Goal: Task Accomplishment & Management: Manage account settings

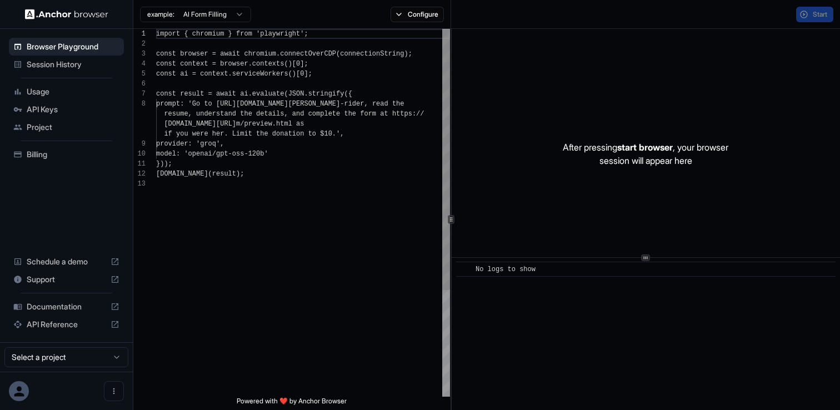
scroll to position [70, 0]
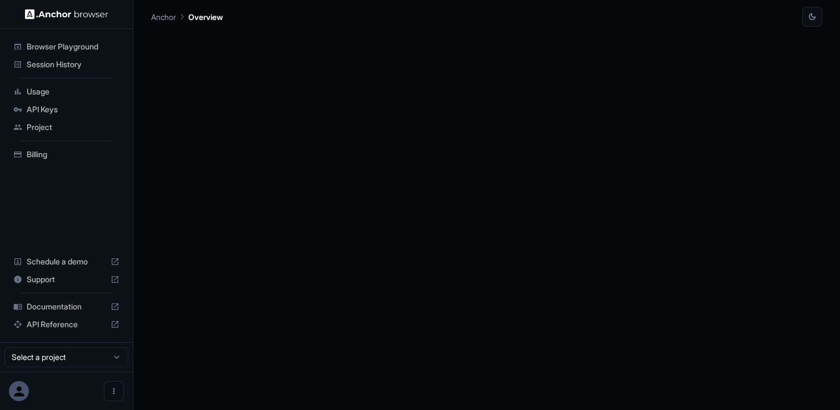
click at [63, 123] on span "Project" at bounding box center [73, 127] width 93 height 11
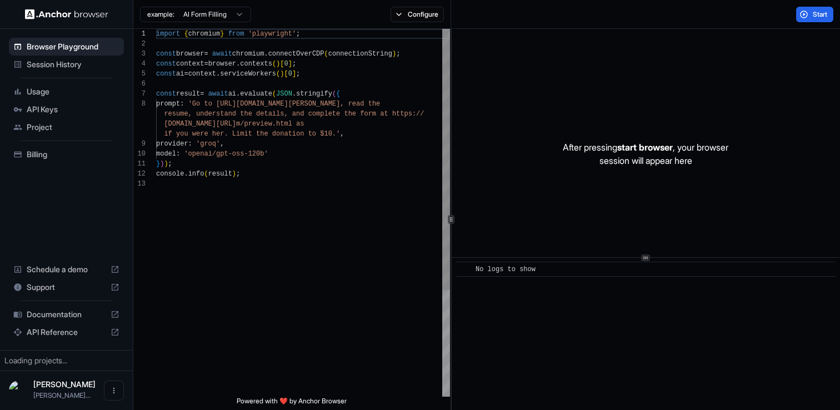
scroll to position [70, 0]
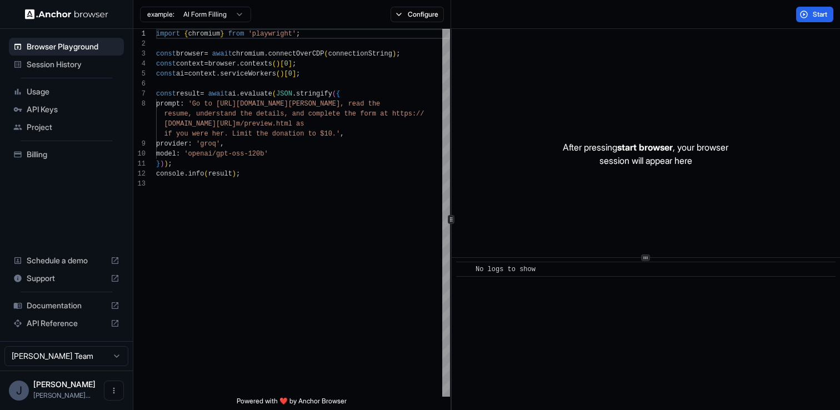
click at [92, 353] on html "Browser Playground Session History Usage API Keys Project Billing Schedule a de…" at bounding box center [420, 205] width 840 height 410
click at [122, 393] on html "Browser Playground Session History Usage API Keys Project Billing Schedule a de…" at bounding box center [420, 205] width 840 height 410
click at [118, 393] on icon "Open menu" at bounding box center [113, 390] width 9 height 9
click at [94, 220] on div at bounding box center [420, 205] width 840 height 410
click at [68, 131] on span "Project" at bounding box center [73, 127] width 93 height 11
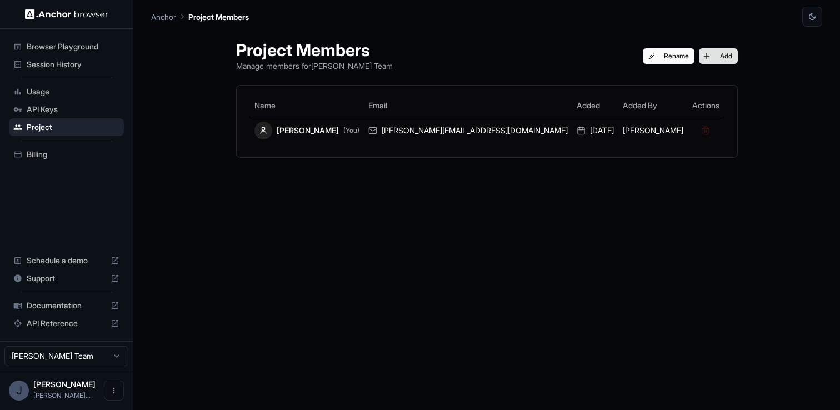
click at [699, 54] on button "Add" at bounding box center [718, 56] width 39 height 16
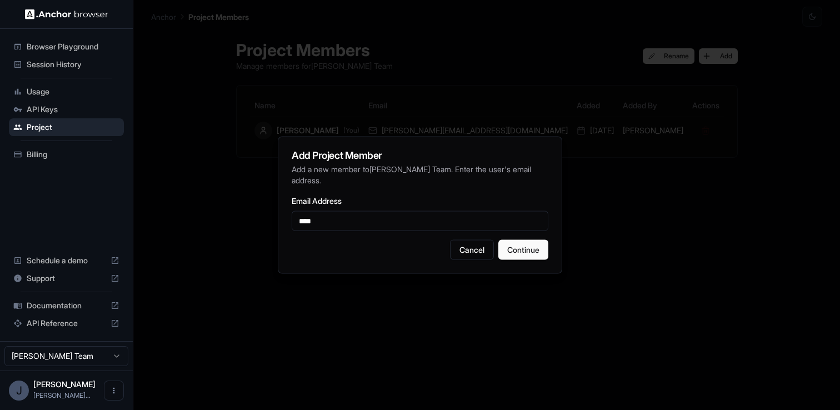
paste input "**********"
type input "**********"
click at [533, 250] on button "Continue" at bounding box center [524, 250] width 50 height 20
